Goal: Transaction & Acquisition: Purchase product/service

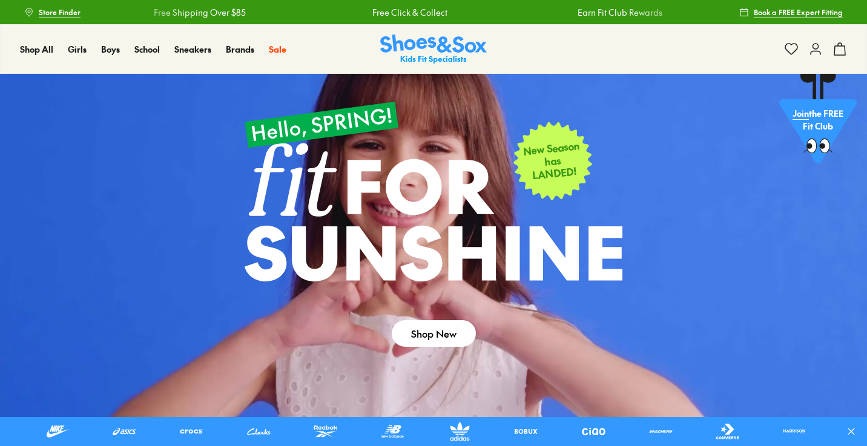
click at [185, 323] on link at bounding box center [433, 255] width 867 height 362
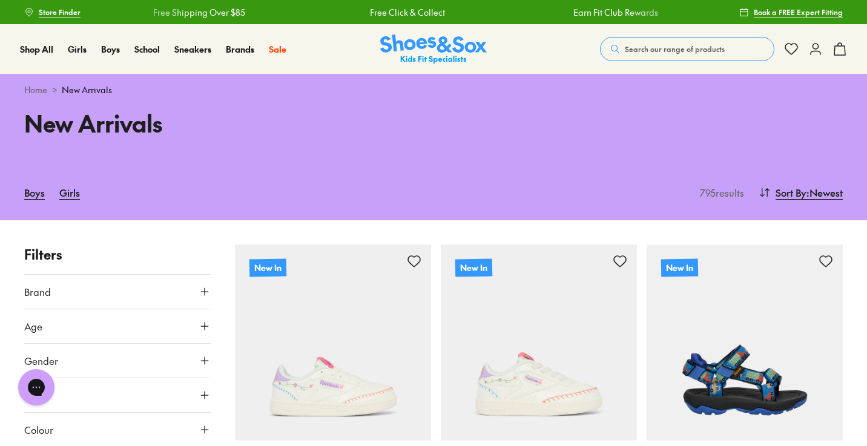
click at [642, 48] on span "Search our range of products" at bounding box center [675, 49] width 100 height 11
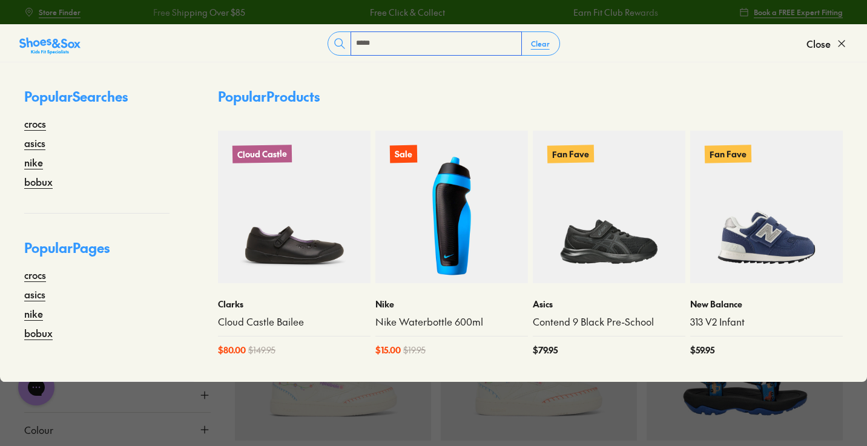
type input "*****"
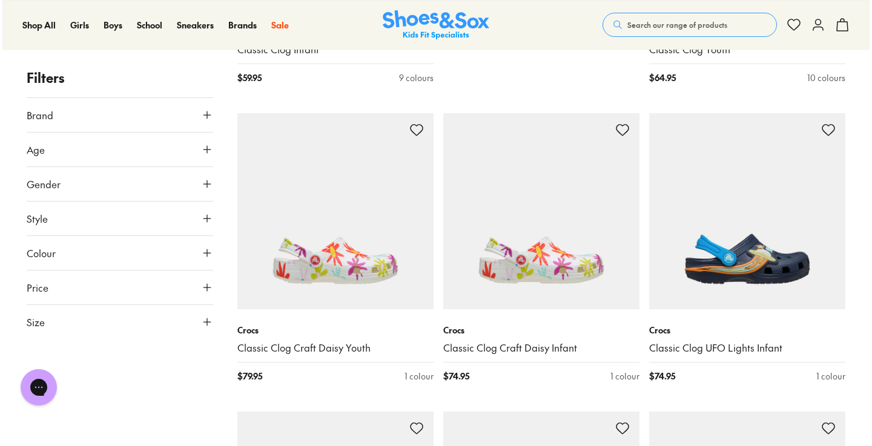
scroll to position [964, 0]
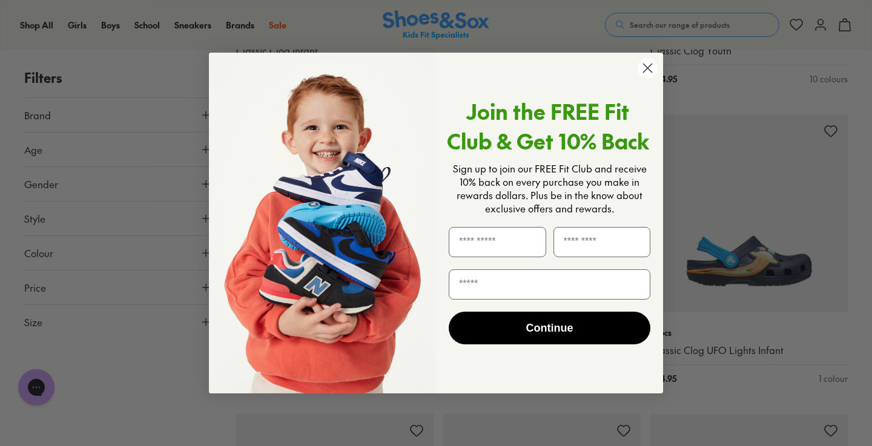
click at [650, 66] on circle "Close dialog" at bounding box center [648, 68] width 20 height 20
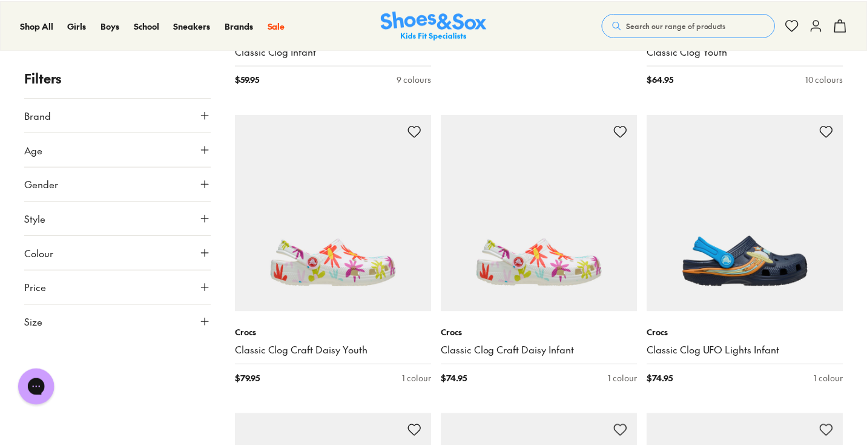
scroll to position [962, 0]
